Goal: Task Accomplishment & Management: Use online tool/utility

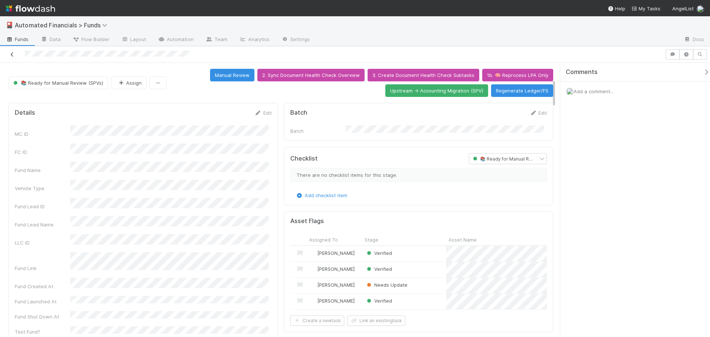
scroll to position [148, 0]
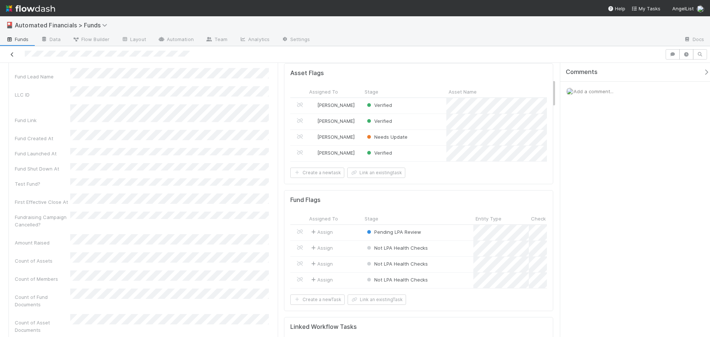
click at [11, 55] on icon at bounding box center [12, 54] width 7 height 5
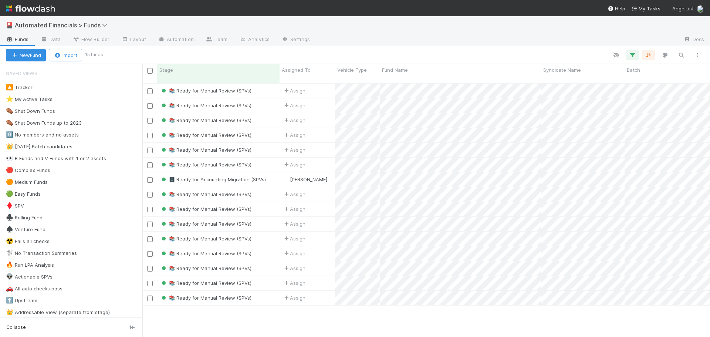
scroll to position [254, 562]
click at [680, 53] on icon "button" at bounding box center [681, 55] width 7 height 7
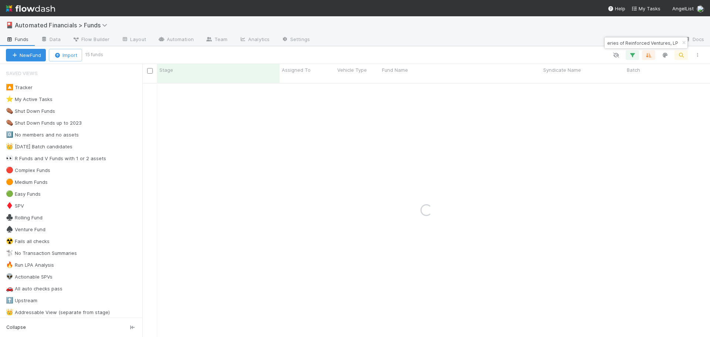
type input "VI-1009 Fund I, a series of Reinforced Ventures, LP"
click at [571, 55] on div at bounding box center [404, 55] width 604 height 10
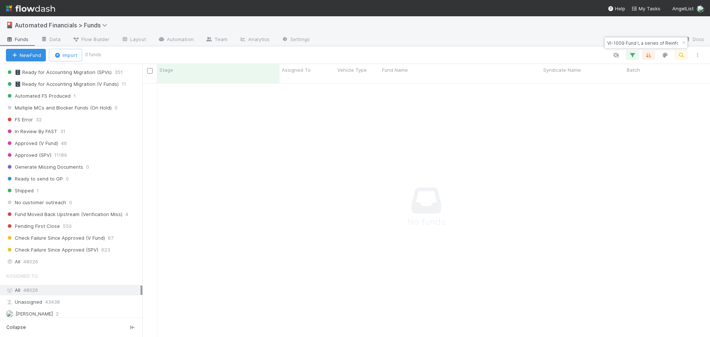
scroll to position [925, 0]
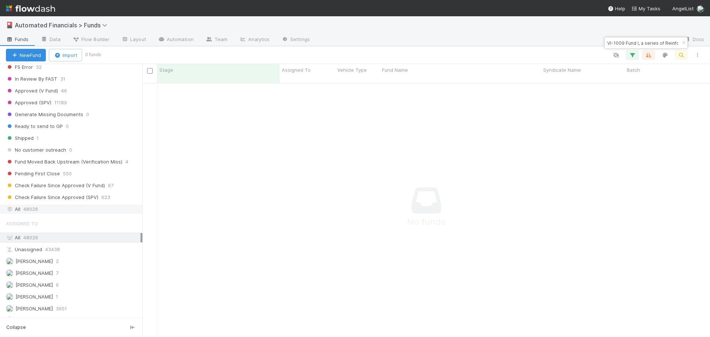
click at [35, 208] on span "48026" at bounding box center [30, 209] width 15 height 9
click at [661, 44] on input "VI-1009 Fund I, a series of Reinforced Ventures, LP" at bounding box center [643, 42] width 74 height 9
click at [20, 210] on div "All 48026" at bounding box center [73, 209] width 135 height 9
click at [21, 239] on div "All 48026" at bounding box center [73, 237] width 135 height 9
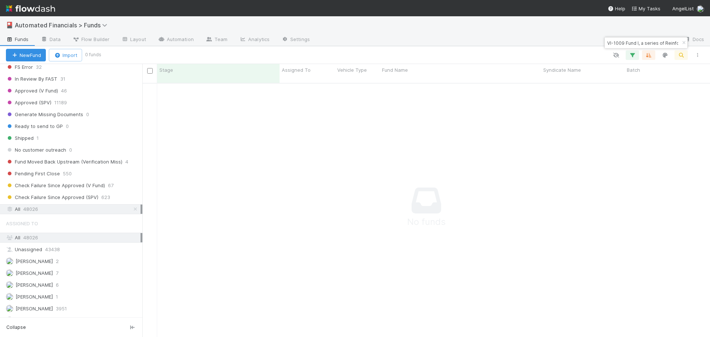
click at [621, 45] on input "VI-1009 Fund I, a series of Reinforced Ventures, LP" at bounding box center [643, 42] width 74 height 9
click at [636, 51] on button "button" at bounding box center [632, 55] width 13 height 10
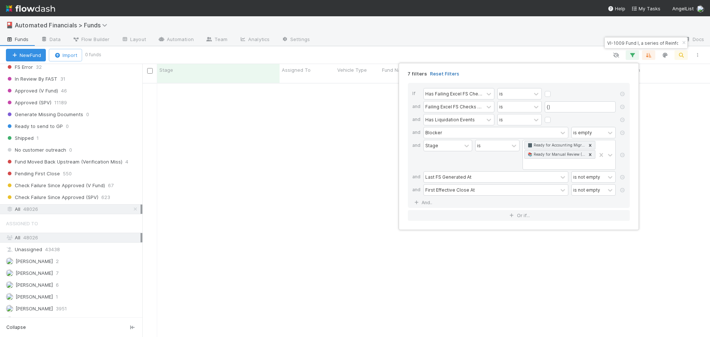
click at [443, 74] on link "Reset Filters" at bounding box center [444, 74] width 29 height 6
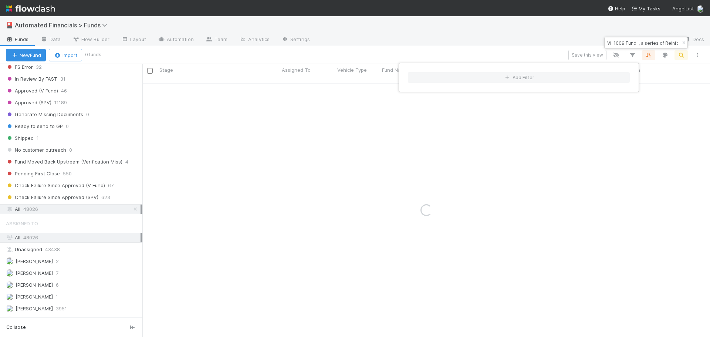
click at [442, 53] on div "Add Filter" at bounding box center [355, 168] width 710 height 337
click at [442, 53] on div "Save this view" at bounding box center [403, 55] width 606 height 10
click at [265, 84] on div "Check Failure Since Approved (SPV)" at bounding box center [218, 91] width 122 height 14
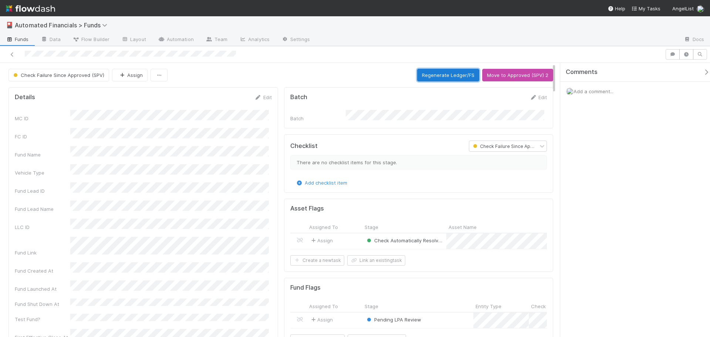
click at [442, 78] on button "Regenerate Ledger/FS" at bounding box center [448, 75] width 62 height 13
click at [12, 53] on icon at bounding box center [12, 54] width 7 height 5
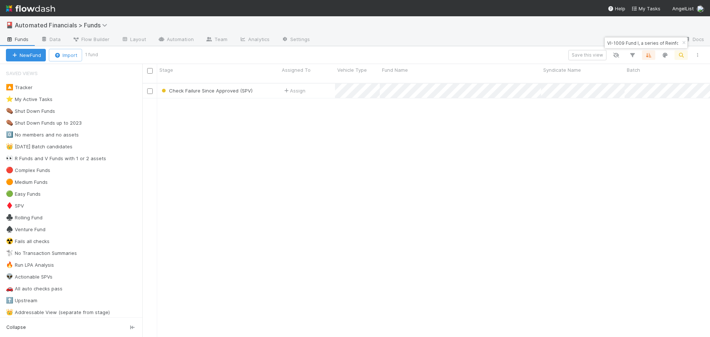
scroll to position [254, 562]
click at [682, 55] on icon "button" at bounding box center [681, 55] width 7 height 7
paste input "PL Fund I, a series of Vastly Valuable"
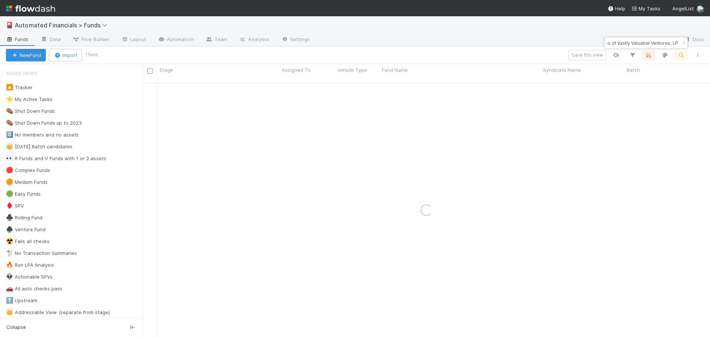
type input "PL Fund I, a series of Vastly Valuable Ventures, LP"
click at [524, 34] on div at bounding box center [497, 40] width 362 height 12
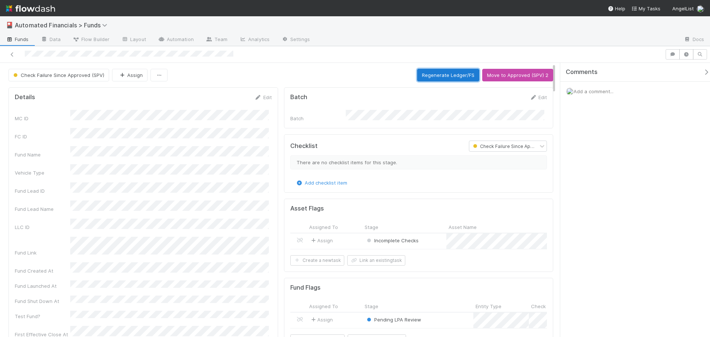
click at [440, 76] on button "Regenerate Ledger/FS" at bounding box center [448, 75] width 62 height 13
